Goal: Task Accomplishment & Management: Manage account settings

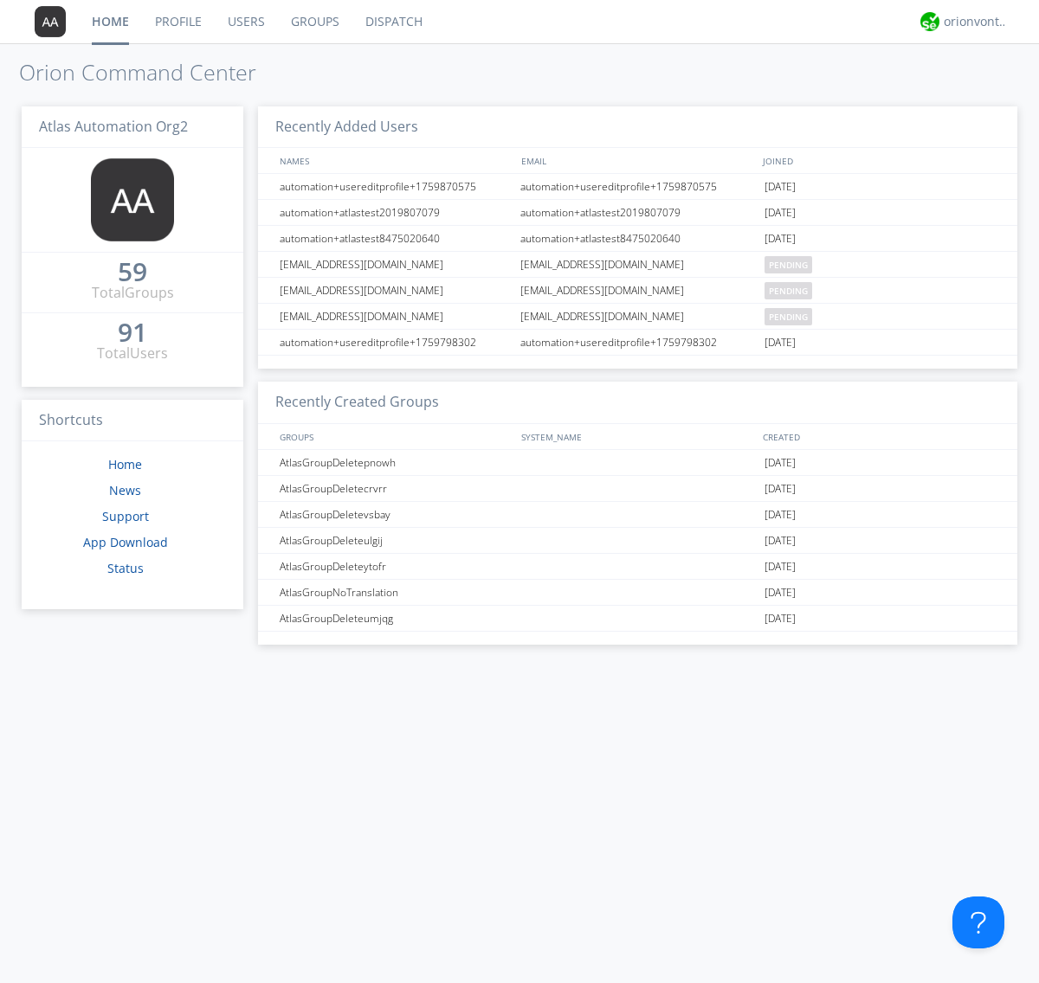
click at [313, 22] on link "Groups" at bounding box center [315, 21] width 74 height 43
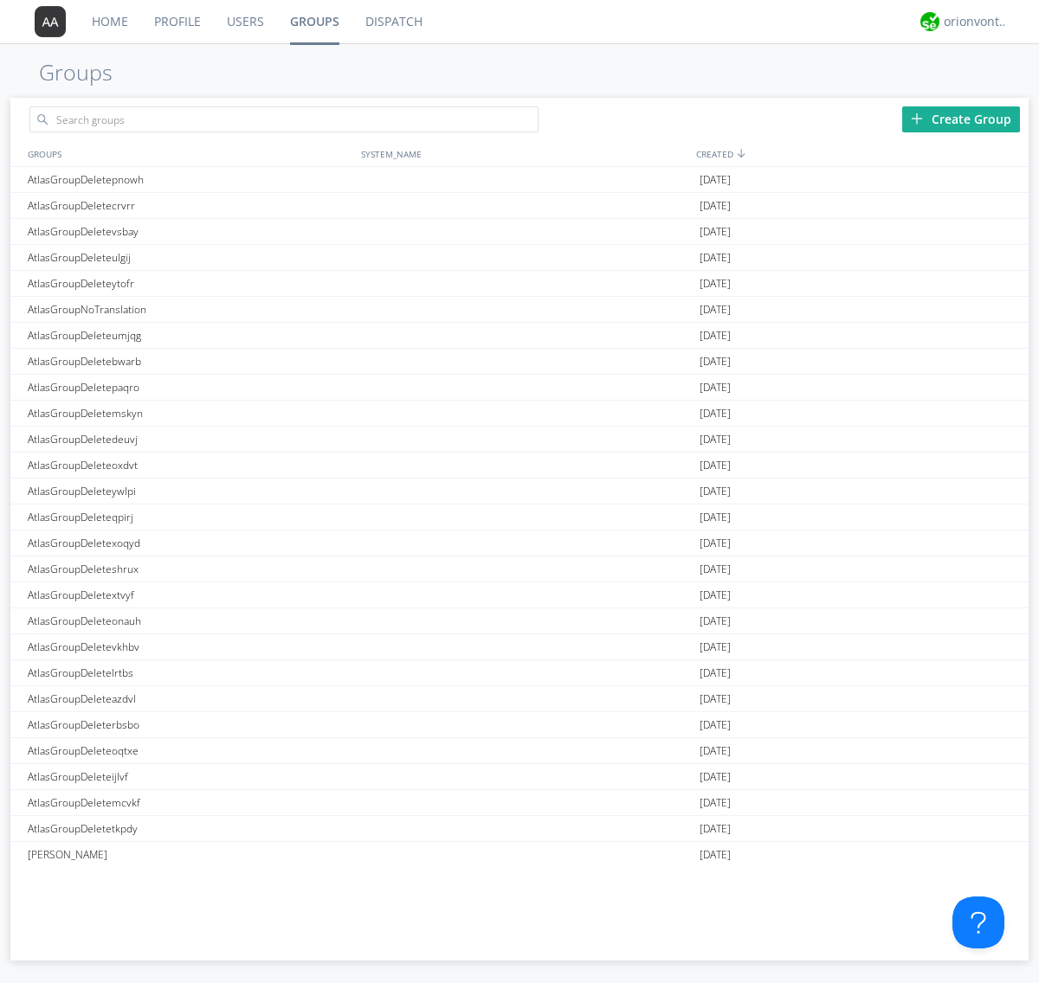
click at [961, 119] on div "Create Group" at bounding box center [961, 119] width 118 height 26
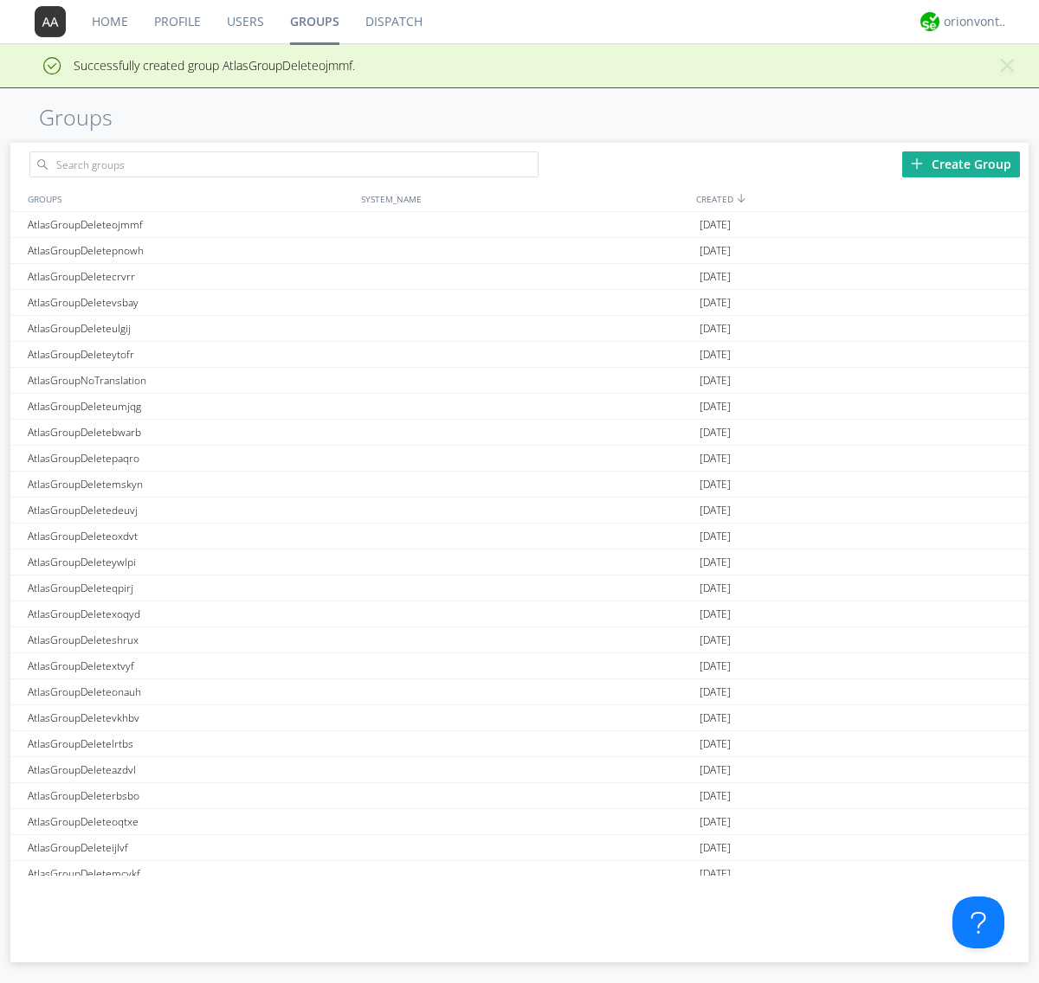
click at [313, 22] on link "Groups" at bounding box center [314, 21] width 75 height 43
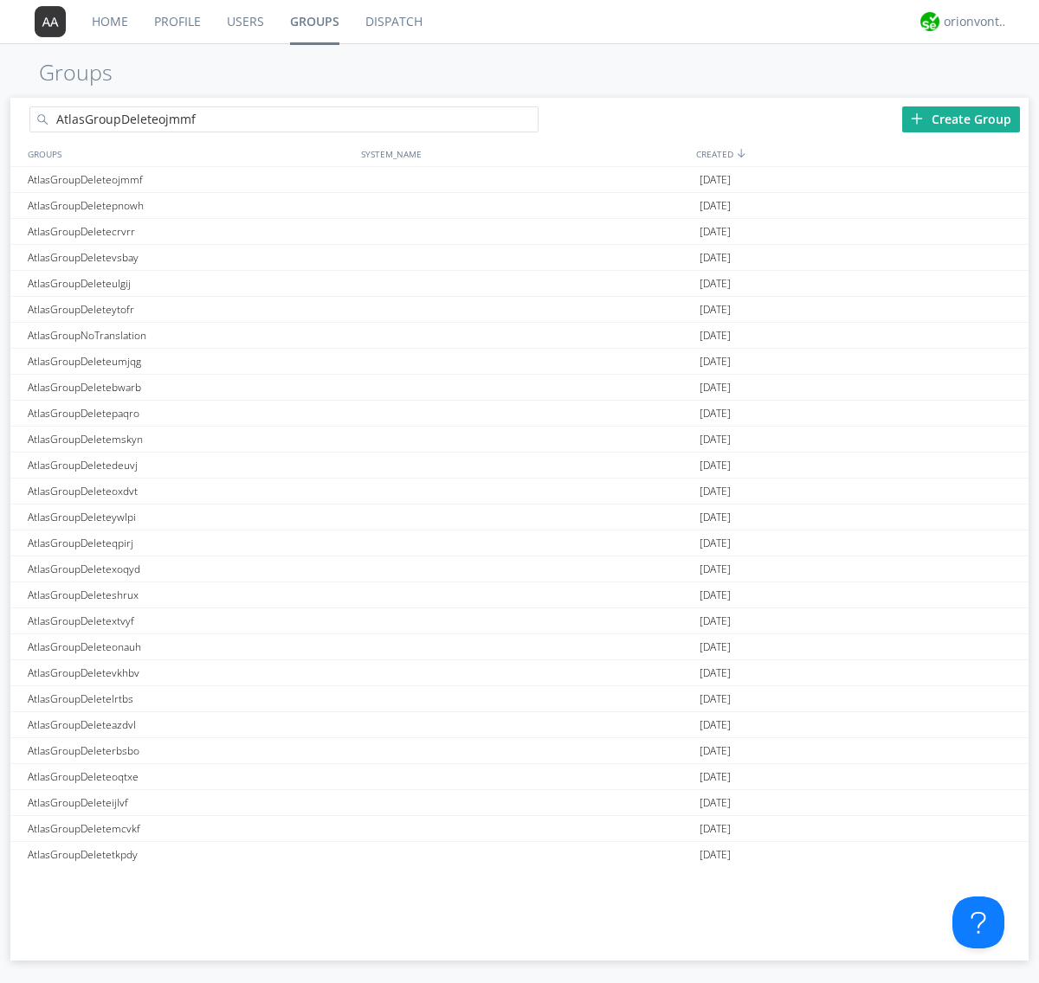
type input "AtlasGroupDeleteojmmf"
click at [190, 179] on div "AtlasGroupDeleteojmmf" at bounding box center [189, 179] width 333 height 25
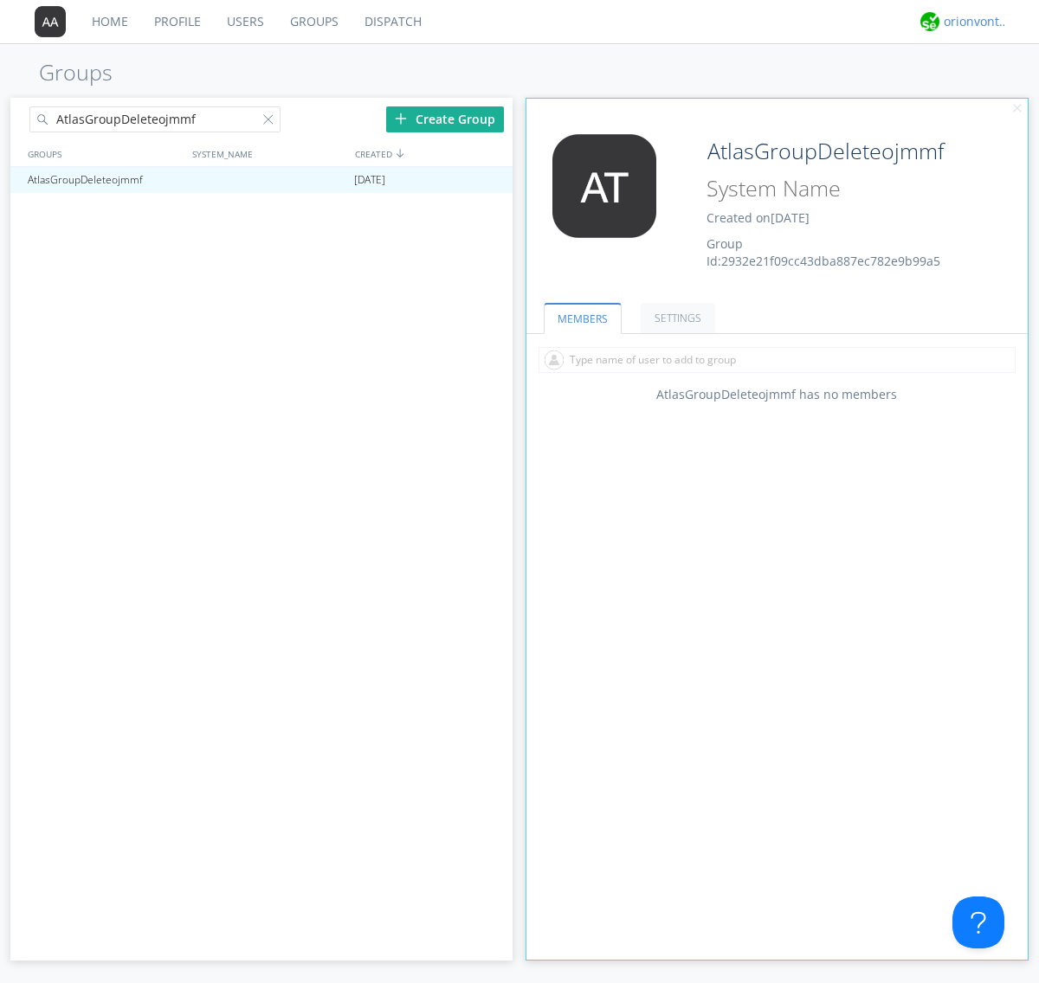
click at [675, 318] on link "SETTINGS" at bounding box center [678, 318] width 74 height 30
click at [971, 22] on div "orionvontas+atlas+automation+org2" at bounding box center [976, 21] width 65 height 17
